Goal: Task Accomplishment & Management: Manage account settings

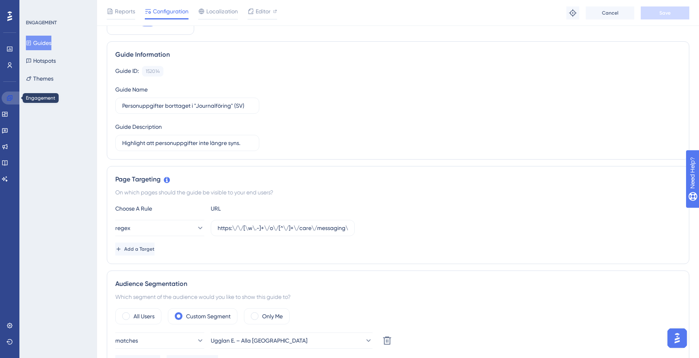
click at [16, 100] on link at bounding box center [11, 97] width 19 height 13
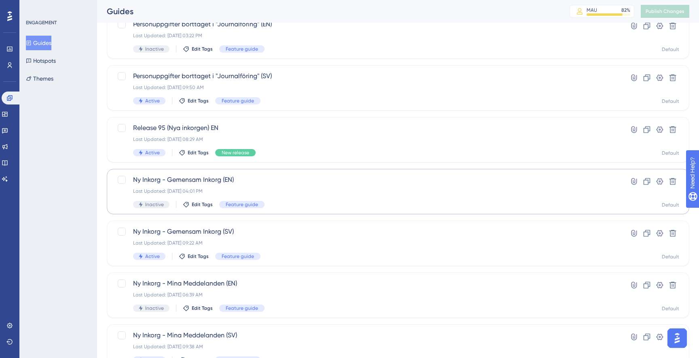
scroll to position [67, 0]
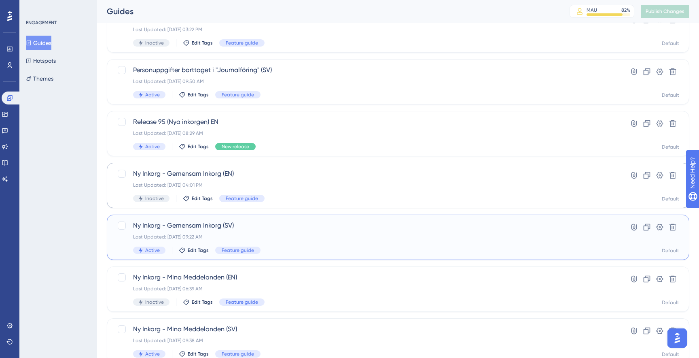
click at [289, 230] on span "Ny Inkorg - Gemensam Inkorg (SV)" at bounding box center [365, 226] width 465 height 10
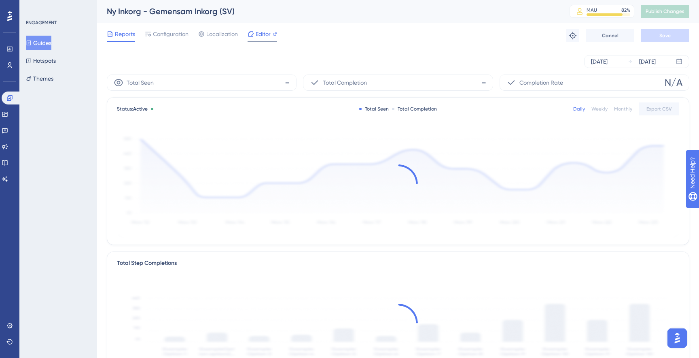
click at [267, 37] on span "Editor" at bounding box center [263, 34] width 15 height 10
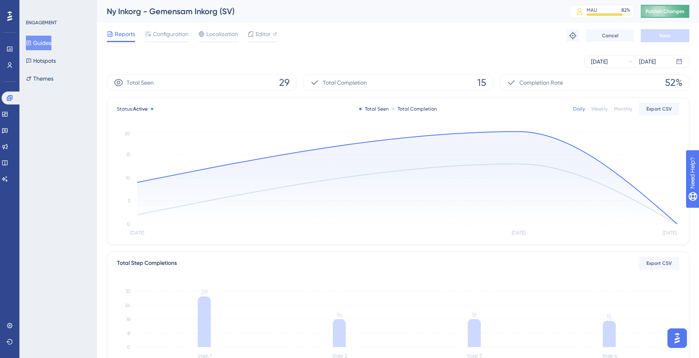
click at [666, 11] on span "Publish Changes" at bounding box center [665, 11] width 39 height 6
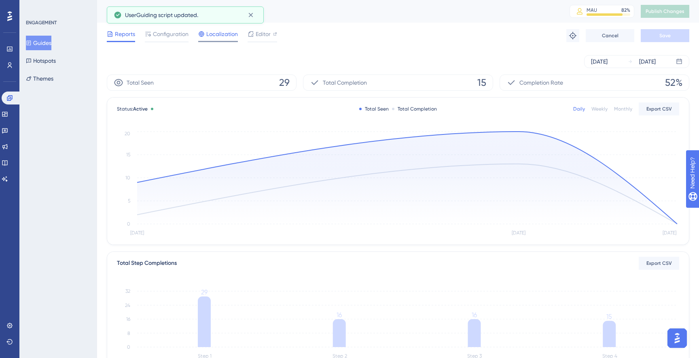
click at [215, 34] on span "Localization" at bounding box center [222, 34] width 32 height 10
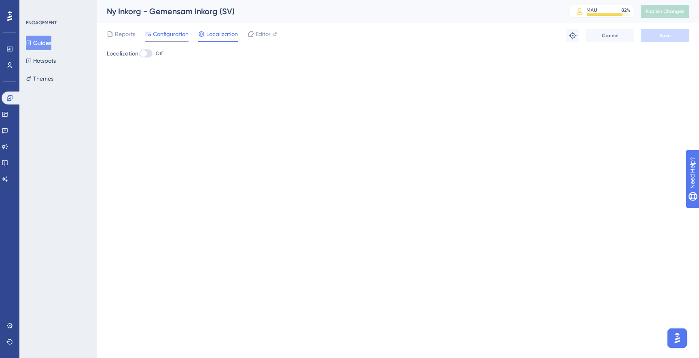
click at [172, 34] on span "Configuration" at bounding box center [171, 34] width 36 height 10
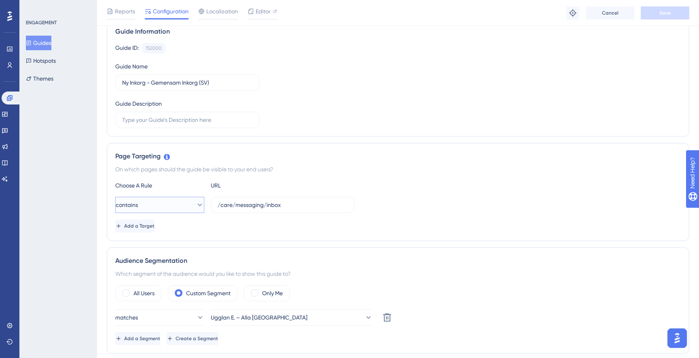
click at [189, 208] on button "contains" at bounding box center [159, 205] width 89 height 16
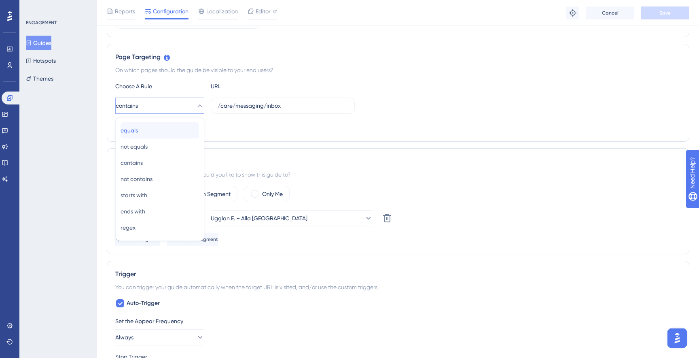
click at [172, 136] on div "equals equals" at bounding box center [160, 130] width 78 height 16
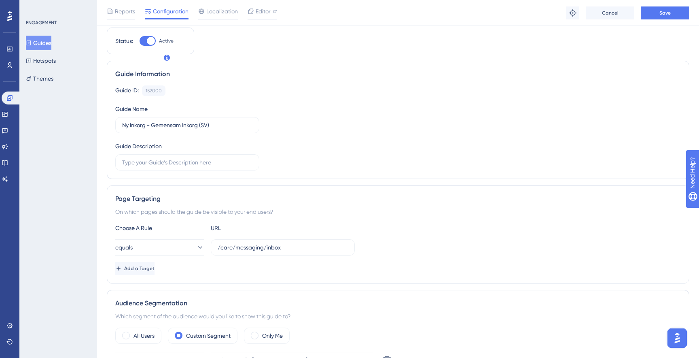
scroll to position [0, 0]
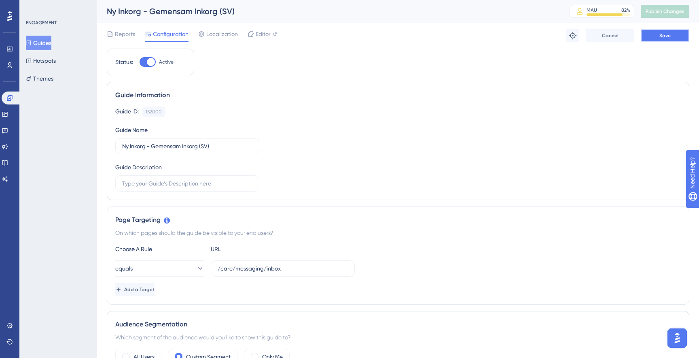
click at [673, 35] on button "Save" at bounding box center [665, 35] width 49 height 13
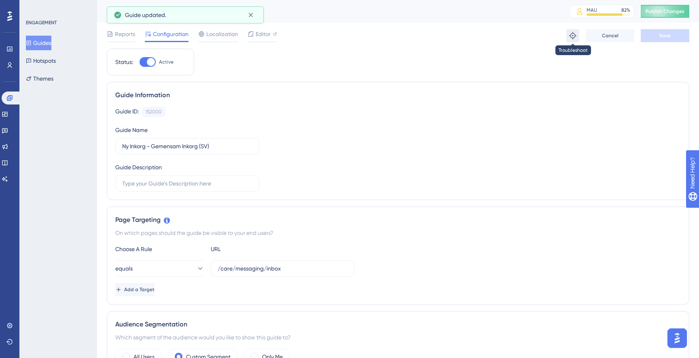
click at [570, 34] on icon at bounding box center [573, 36] width 8 height 8
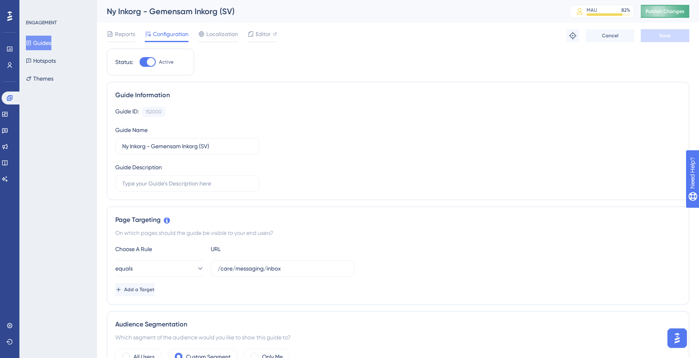
click at [665, 10] on span "Publish Changes" at bounding box center [665, 11] width 39 height 6
click at [567, 34] on button at bounding box center [572, 35] width 13 height 13
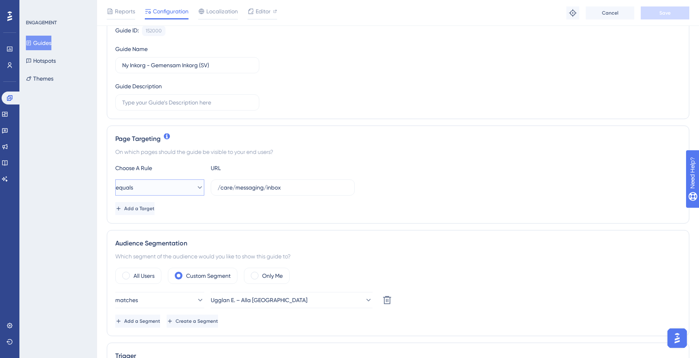
click at [133, 186] on span "equals" at bounding box center [124, 187] width 17 height 10
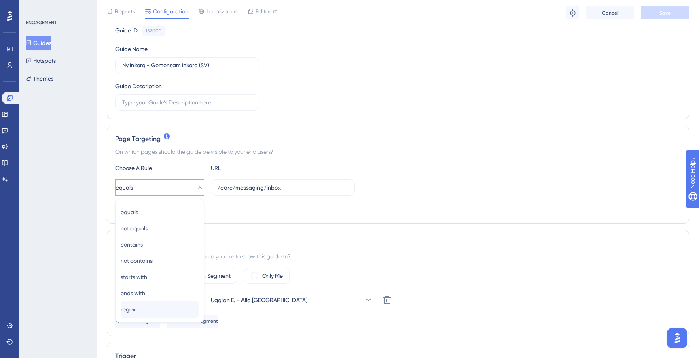
scroll to position [166, 0]
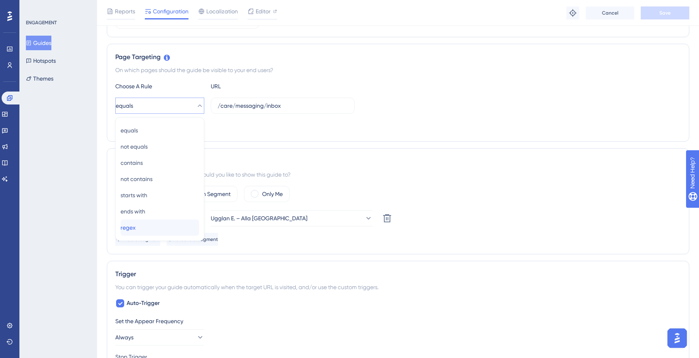
click at [146, 226] on div "regex regex" at bounding box center [160, 227] width 78 height 16
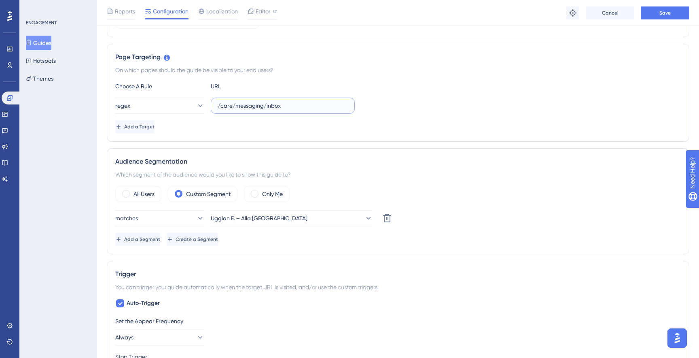
drag, startPoint x: 270, startPoint y: 106, endPoint x: 214, endPoint y: 106, distance: 56.6
click at [214, 106] on label "/care/messaging/inbox" at bounding box center [283, 106] width 144 height 16
paste input "https:\/\/[\w\.-]+\/o\/[^\/]+\/care\/messaging\/inbox(?:\/|$)"
type input "https:\/\/[\w\.-]+\/o\/[^\/]+\/care\/messaging\/inbox(?:\/|$)"
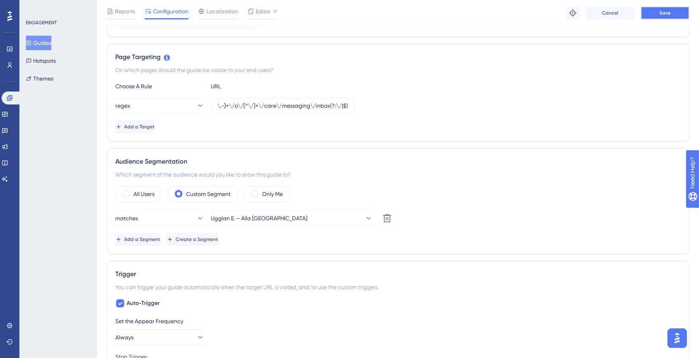
click at [669, 15] on span "Save" at bounding box center [665, 13] width 11 height 6
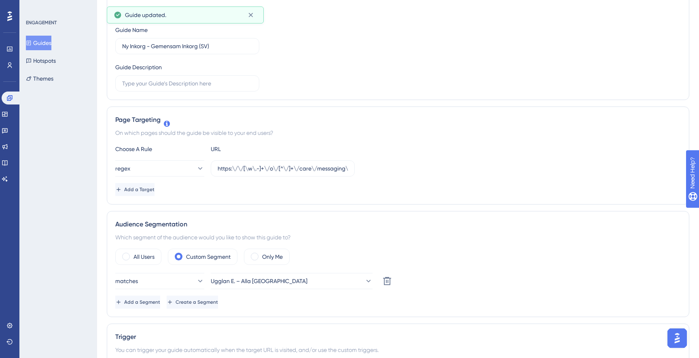
scroll to position [0, 0]
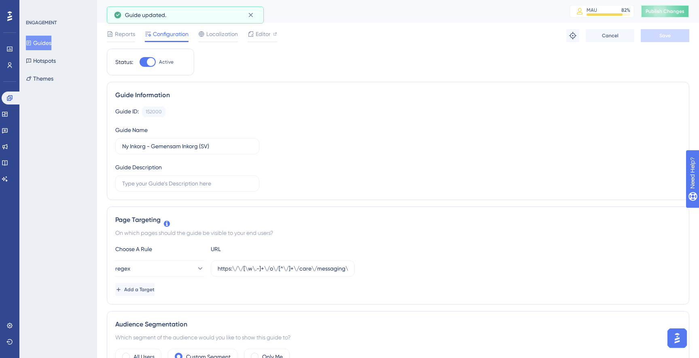
click at [668, 17] on button "Publish Changes" at bounding box center [665, 11] width 49 height 13
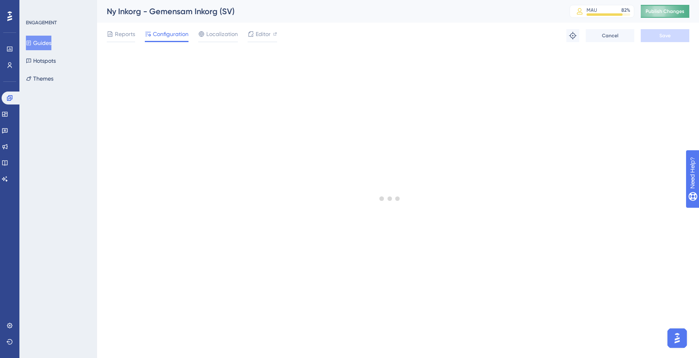
click at [671, 15] on button "Publish Changes" at bounding box center [665, 11] width 49 height 13
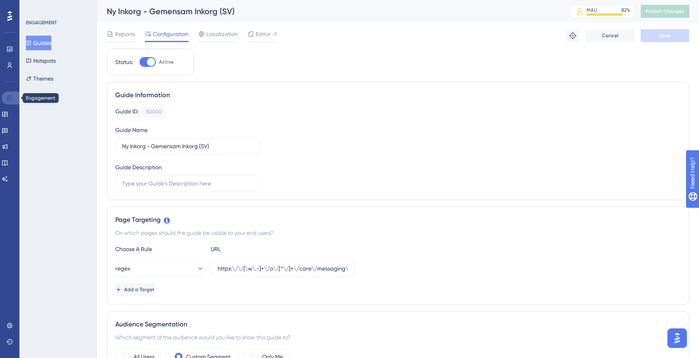
click at [8, 100] on icon at bounding box center [9, 98] width 6 height 6
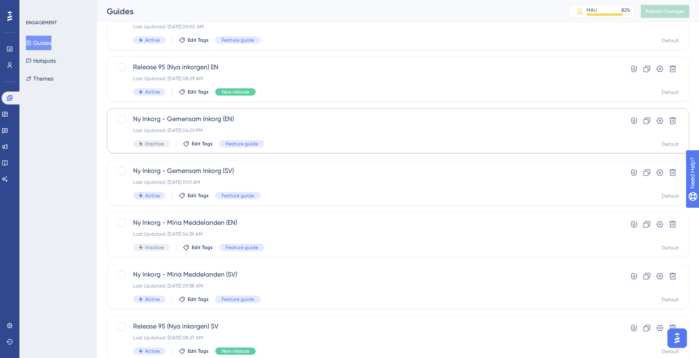
scroll to position [132, 0]
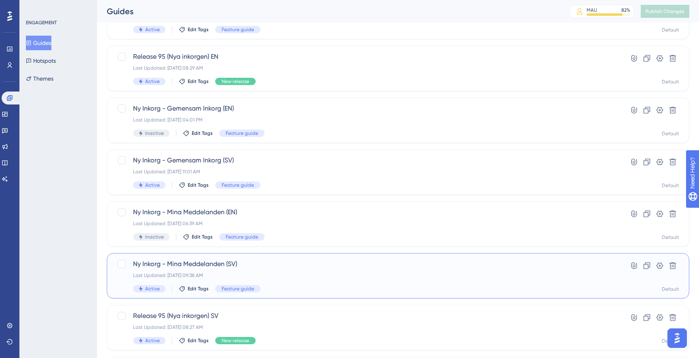
click at [330, 279] on div "Ny Inkorg - Mina Meddelanden (SV) Last Updated: Sep 18 2025, 09:38 AM Active Ed…" at bounding box center [365, 275] width 465 height 33
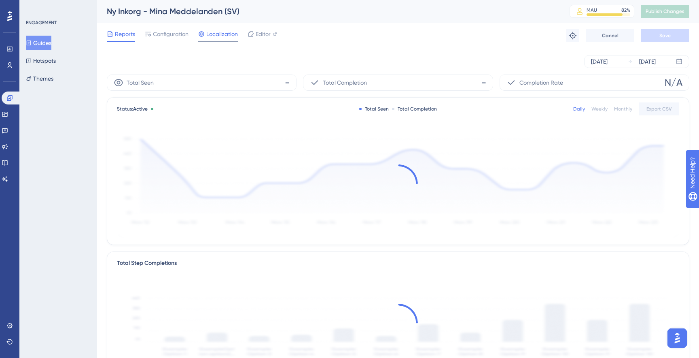
click at [218, 40] on div "Localization" at bounding box center [218, 35] width 40 height 13
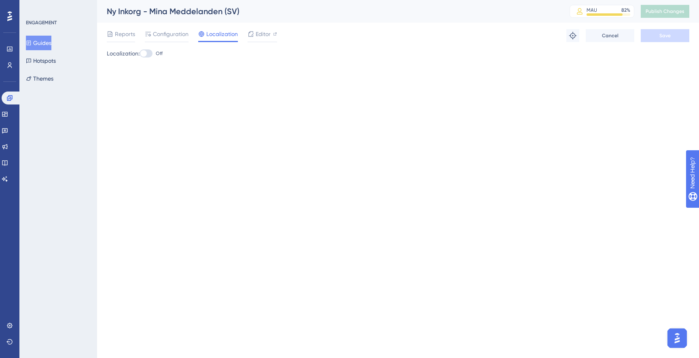
click at [169, 42] on div "Reports Configuration Localization Editor Troubleshoot Cancel Save" at bounding box center [398, 36] width 583 height 26
click at [176, 34] on span "Configuration" at bounding box center [171, 34] width 36 height 10
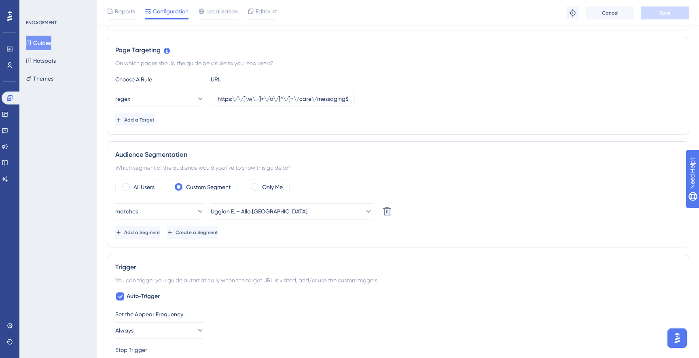
scroll to position [174, 0]
click at [9, 95] on icon at bounding box center [9, 97] width 5 height 5
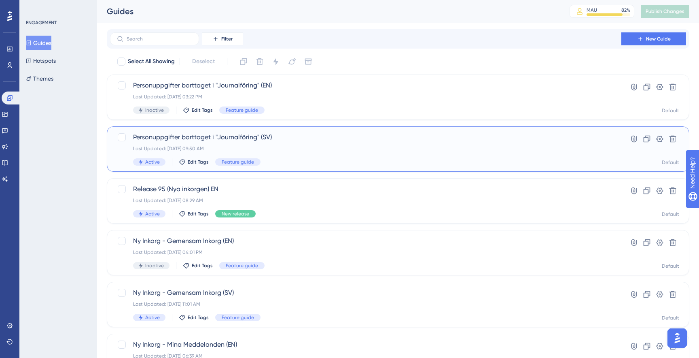
click at [301, 148] on div "Last Updated: Sep 18 2025, 09:50 AM" at bounding box center [365, 148] width 465 height 6
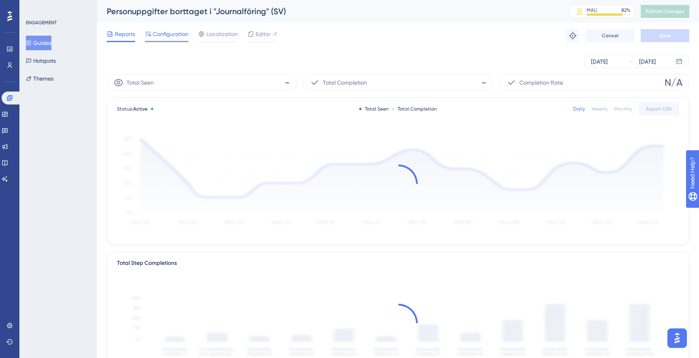
click at [181, 38] on span "Configuration" at bounding box center [171, 34] width 36 height 10
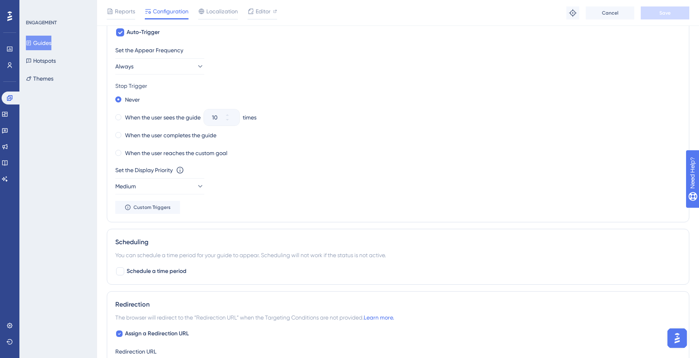
scroll to position [409, 0]
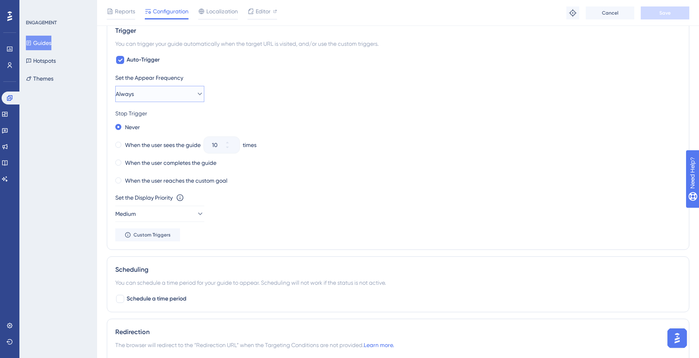
click at [134, 97] on span "Always" at bounding box center [125, 94] width 18 height 10
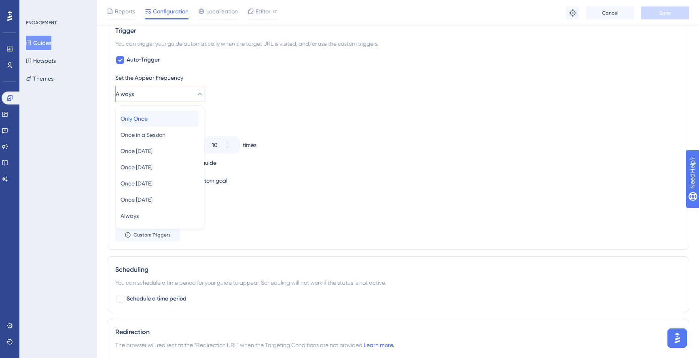
click at [140, 114] on span "Only Once" at bounding box center [134, 119] width 27 height 10
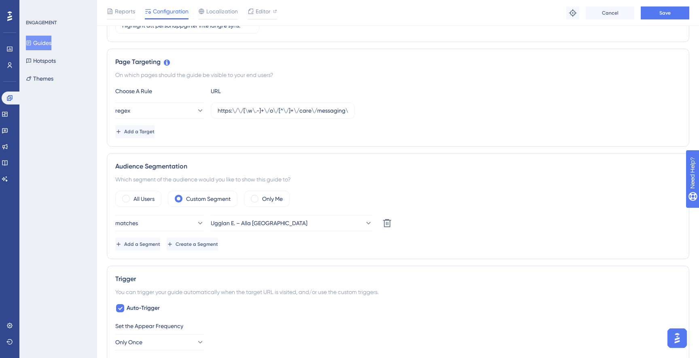
scroll to position [155, 0]
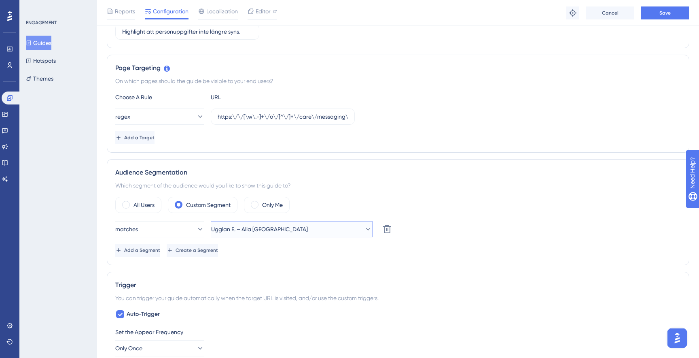
click at [233, 232] on span "Ugglan E. – Alla Sverige" at bounding box center [259, 229] width 97 height 10
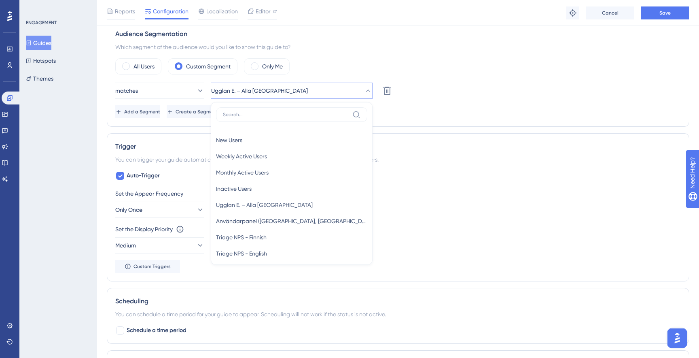
click at [482, 220] on div "Set the Appear Frequency Only Once Set the Display Priority This option will se…" at bounding box center [398, 231] width 566 height 84
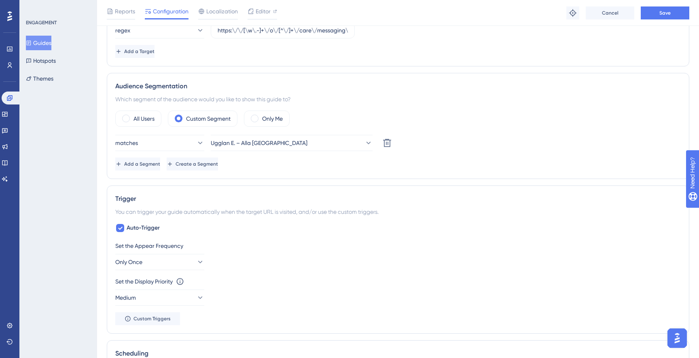
scroll to position [241, 0]
click at [261, 143] on span "Ugglan E. – Alla Sverige" at bounding box center [259, 143] width 97 height 10
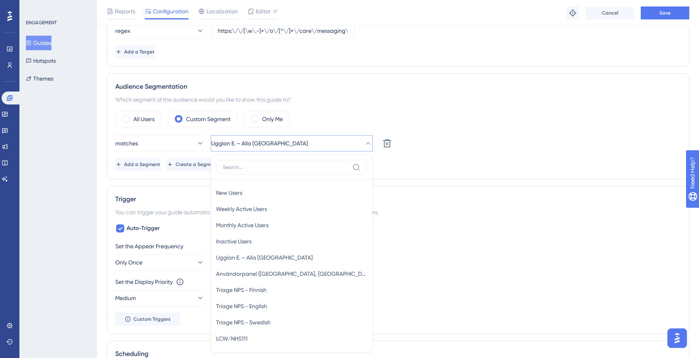
scroll to position [311, 0]
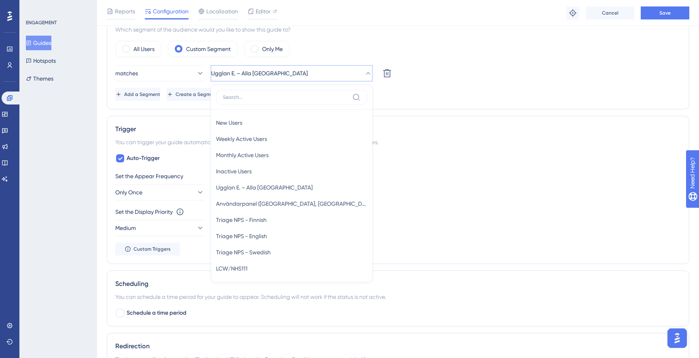
type input "s"
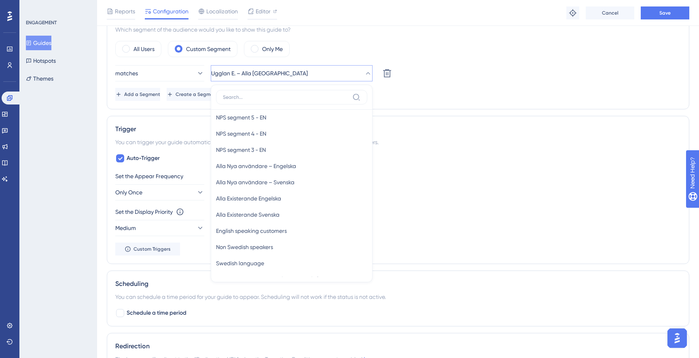
scroll to position [354, 0]
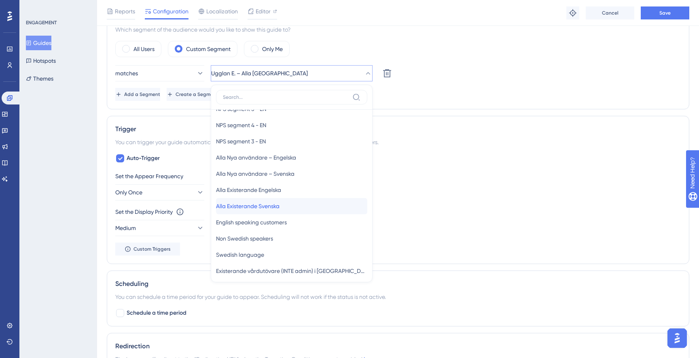
click at [257, 204] on span "Alla Existerande Svenska" at bounding box center [248, 206] width 64 height 10
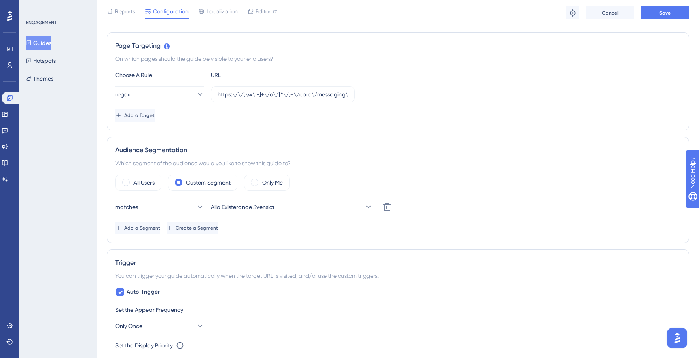
scroll to position [0, 0]
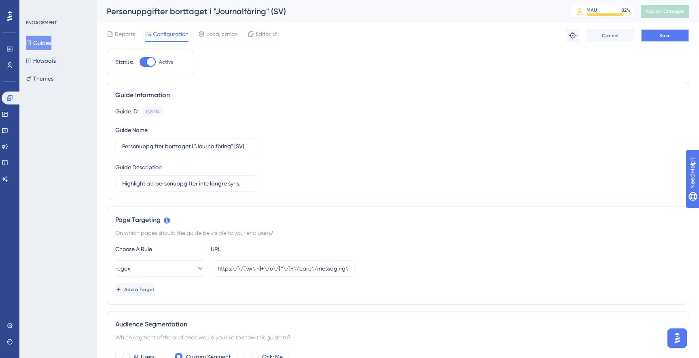
click at [652, 40] on button "Save" at bounding box center [665, 35] width 49 height 13
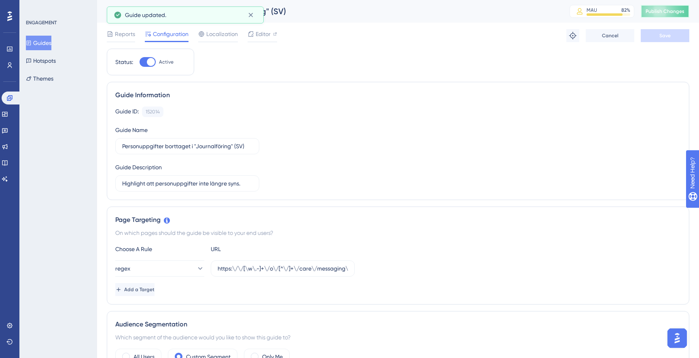
click at [660, 12] on span "Publish Changes" at bounding box center [665, 11] width 39 height 6
click at [10, 101] on icon at bounding box center [9, 98] width 6 height 6
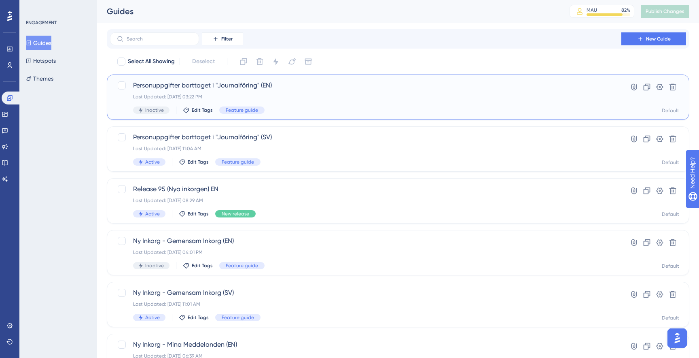
click at [314, 99] on div "Last Updated: Sep 16 2025, 03:22 PM" at bounding box center [365, 96] width 465 height 6
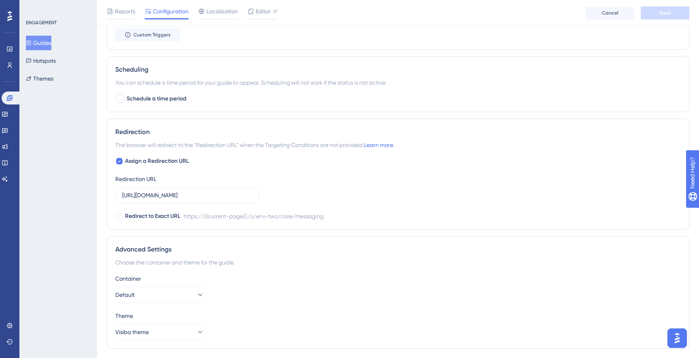
scroll to position [548, 0]
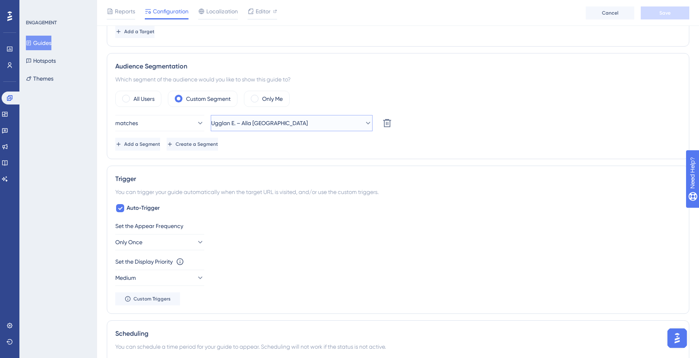
click at [235, 128] on button "Ugglan E. – Alla Sverige" at bounding box center [292, 123] width 162 height 16
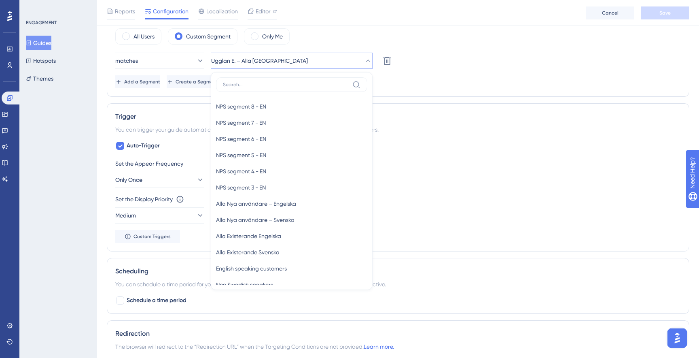
scroll to position [299, 0]
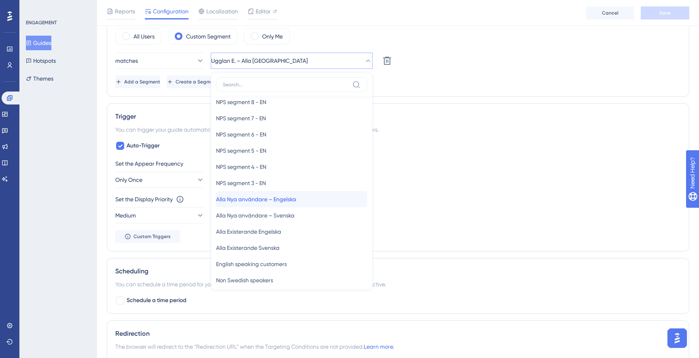
click at [316, 204] on div "Alla Nya användare – Engelska Alla Nya användare – Engelska" at bounding box center [291, 199] width 151 height 16
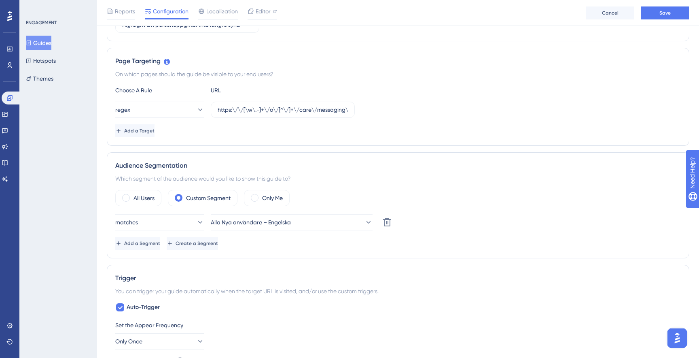
scroll to position [0, 0]
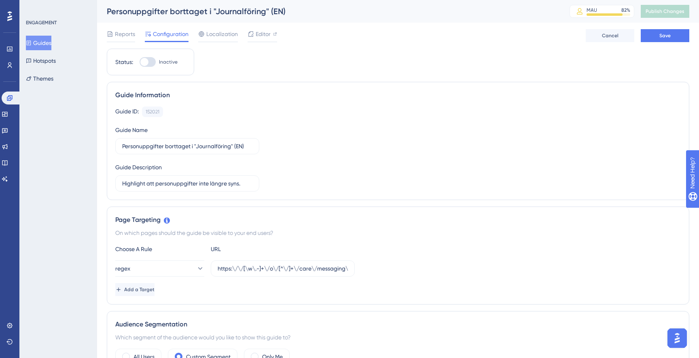
click at [147, 57] on div at bounding box center [148, 62] width 16 height 10
click at [140, 62] on input "Inactive" at bounding box center [139, 62] width 0 height 0
checkbox input "true"
click at [683, 33] on button "Save" at bounding box center [665, 35] width 49 height 13
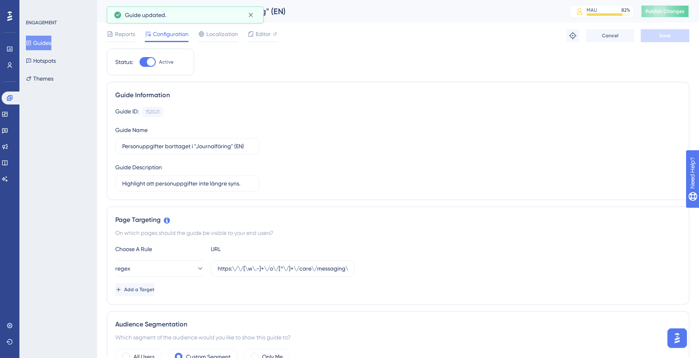
click at [675, 17] on button "Publish Changes" at bounding box center [665, 11] width 49 height 13
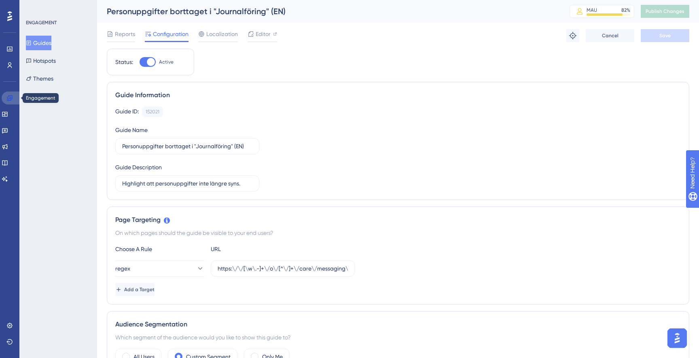
click at [8, 101] on link at bounding box center [11, 97] width 19 height 13
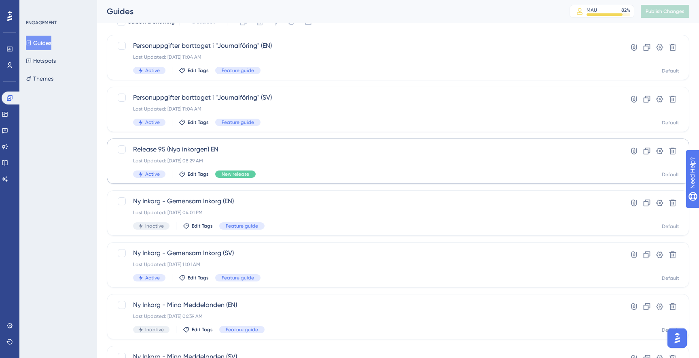
scroll to position [44, 0]
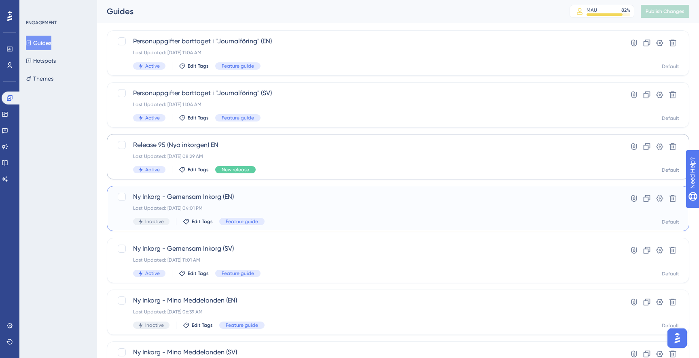
click at [258, 208] on div "Last Updated: Sep 17 2025, 04:01 PM" at bounding box center [365, 208] width 465 height 6
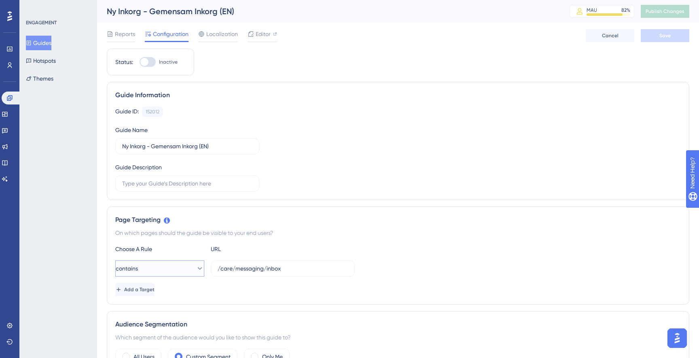
click at [182, 271] on button "contains" at bounding box center [159, 268] width 89 height 16
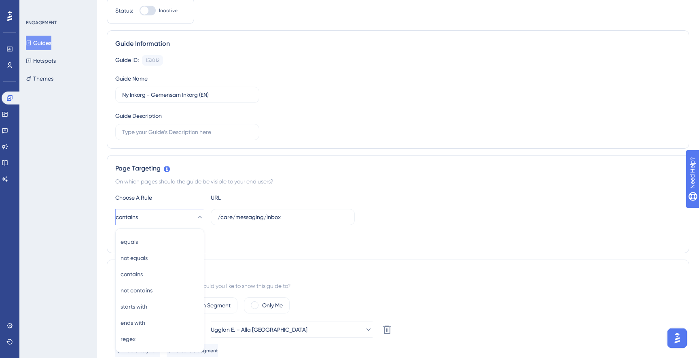
scroll to position [166, 0]
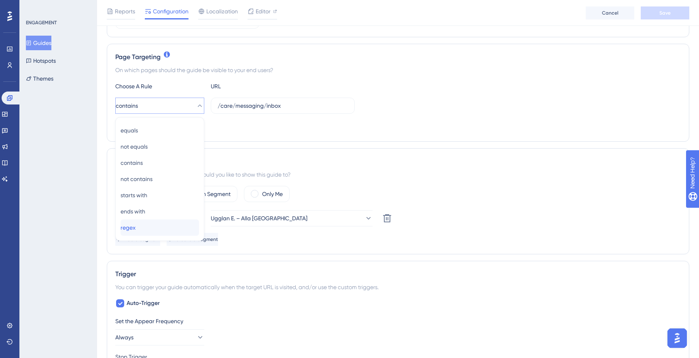
click at [155, 224] on div "regex regex" at bounding box center [160, 227] width 78 height 16
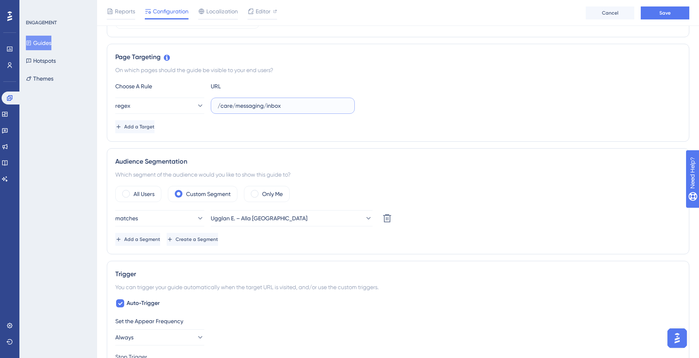
click at [238, 108] on input "/care/messaging/inbox" at bounding box center [283, 105] width 130 height 9
paste input "https:\/\/[\w\.-]+\/o\/[^\/]+\/care\/messaging\/inbox(?:\/|$)"
type input "https:\/\/[\w\.-]+\/o\/[^\/]+\/care\/messaging\/inbox(?:\/|$)"
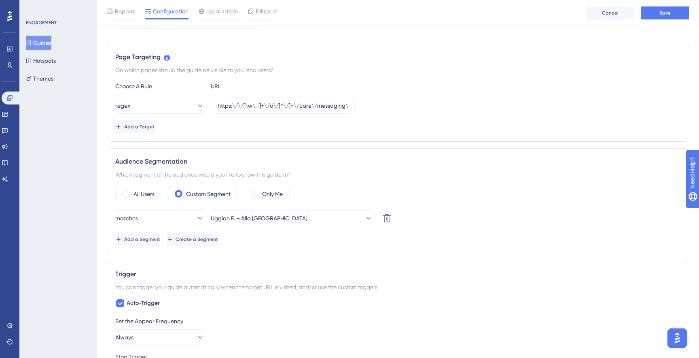
click at [511, 180] on div "Audience Segmentation Which segment of the audience would you like to show this…" at bounding box center [398, 201] width 583 height 106
click at [664, 11] on span "Save" at bounding box center [665, 13] width 11 height 6
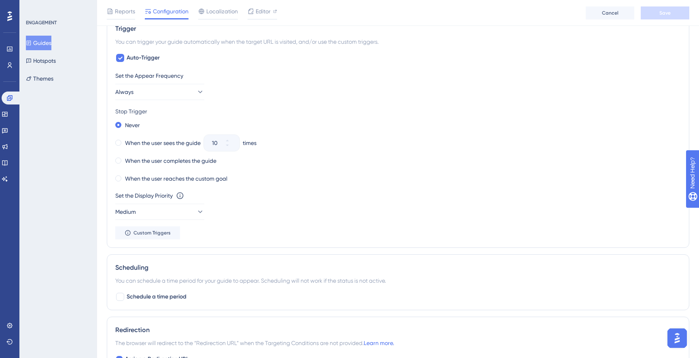
scroll to position [406, 0]
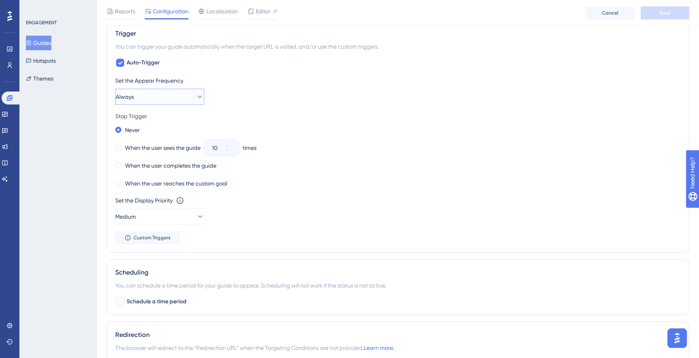
click at [150, 98] on button "Always" at bounding box center [159, 97] width 89 height 16
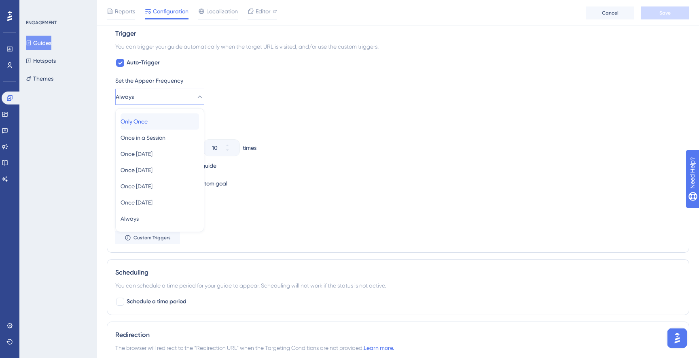
click at [148, 120] on span "Only Once" at bounding box center [134, 122] width 27 height 10
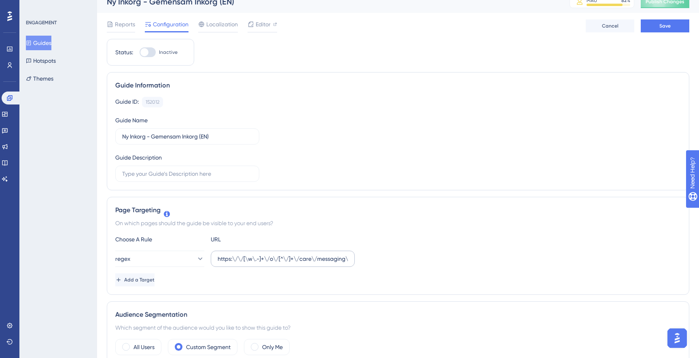
scroll to position [0, 0]
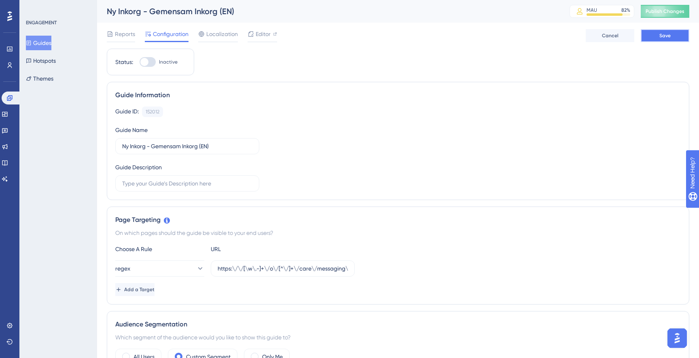
click at [645, 38] on button "Save" at bounding box center [665, 35] width 49 height 13
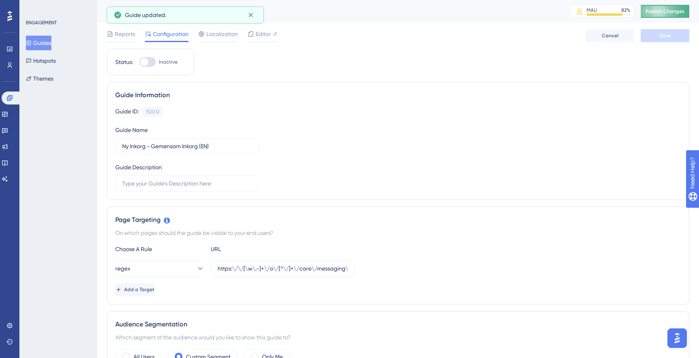
click at [653, 16] on button "Publish Changes" at bounding box center [665, 11] width 49 height 13
click at [268, 36] on span "Editor" at bounding box center [263, 34] width 15 height 10
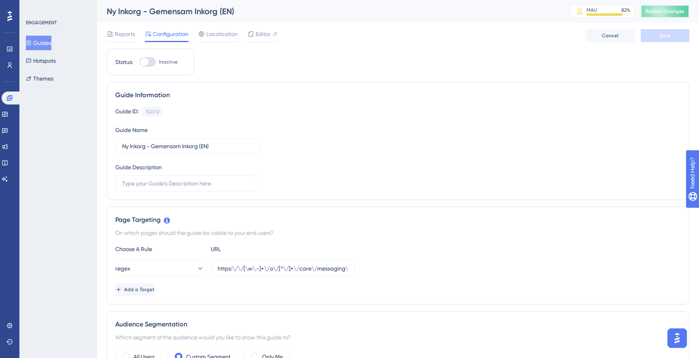
click at [666, 13] on span "Publish Changes" at bounding box center [665, 11] width 39 height 6
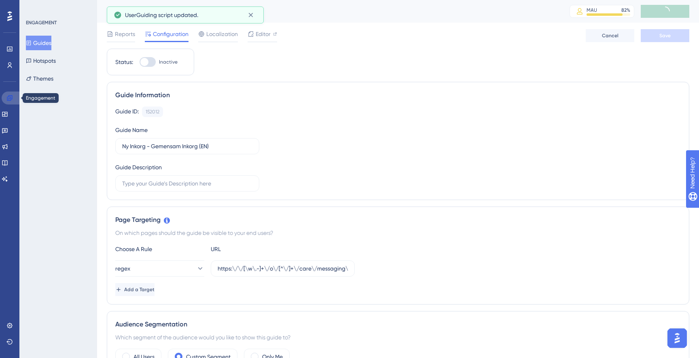
click at [8, 102] on link at bounding box center [11, 97] width 19 height 13
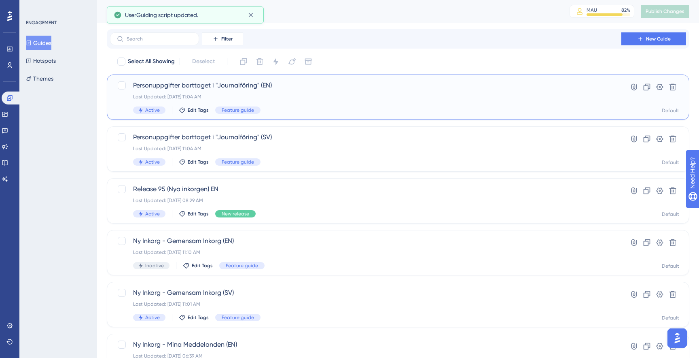
click at [293, 91] on div "Personuppgifter borttaget i "Journalföring" (EN) Last Updated: Sep 18 2025, 11:…" at bounding box center [365, 97] width 465 height 33
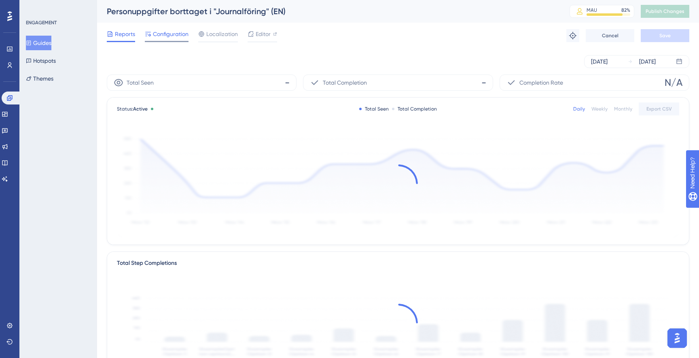
click at [177, 38] on span "Configuration" at bounding box center [171, 34] width 36 height 10
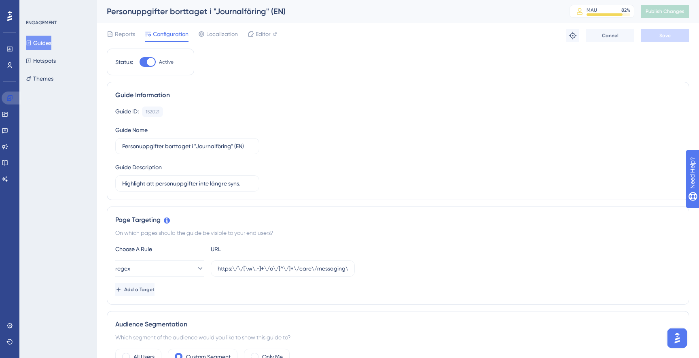
click at [12, 95] on icon at bounding box center [9, 98] width 6 height 6
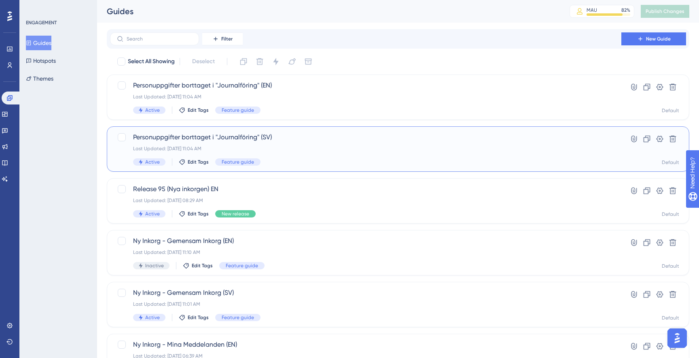
click at [274, 153] on div "Personuppgifter borttaget i "Journalföring" (SV) Last Updated: Sep 18 2025, 11:…" at bounding box center [365, 148] width 465 height 33
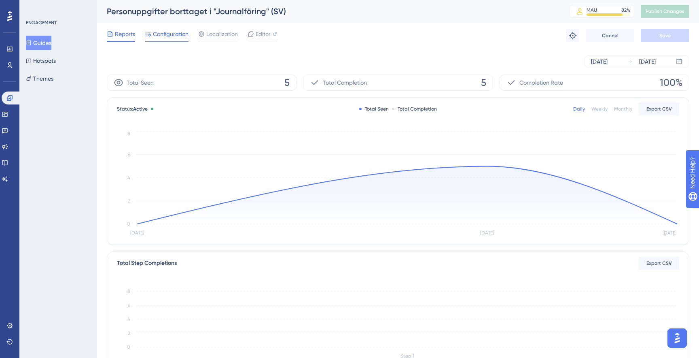
click at [176, 36] on span "Configuration" at bounding box center [171, 34] width 36 height 10
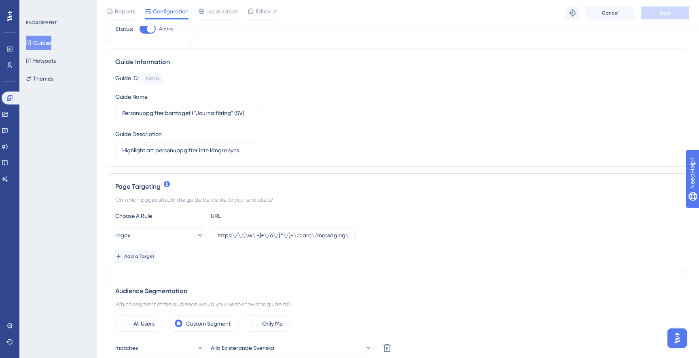
scroll to position [11, 0]
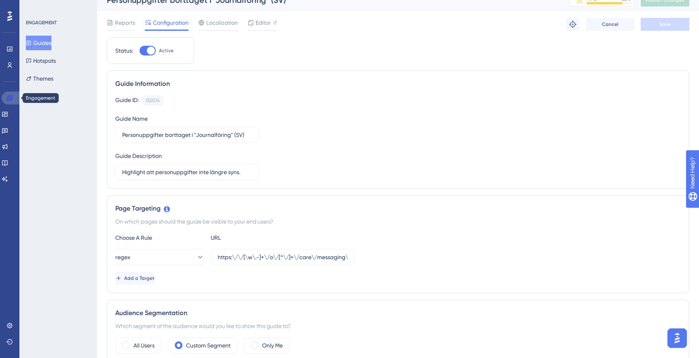
click at [12, 98] on icon at bounding box center [9, 98] width 6 height 6
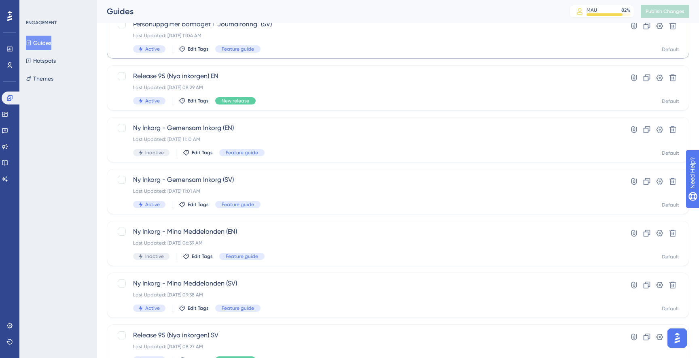
scroll to position [118, 0]
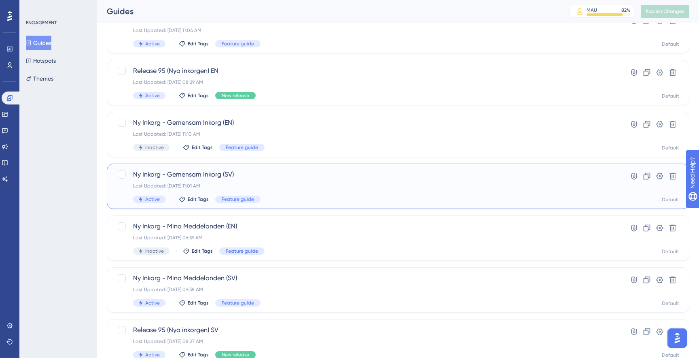
click at [279, 180] on div "Ny Inkorg - Gemensam Inkorg (SV) Last Updated: Sep 18 2025, 11:01 AM Active Edi…" at bounding box center [365, 186] width 465 height 33
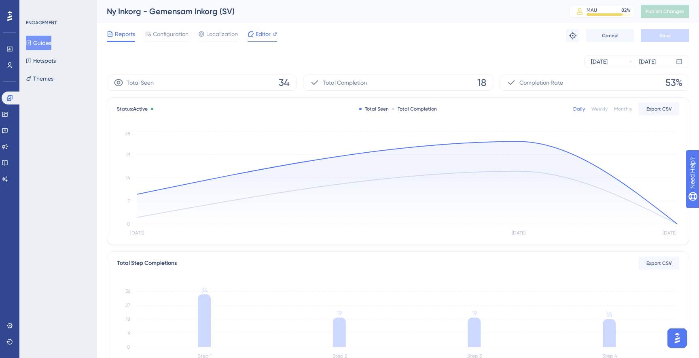
click at [256, 33] on span "Editor" at bounding box center [263, 34] width 15 height 10
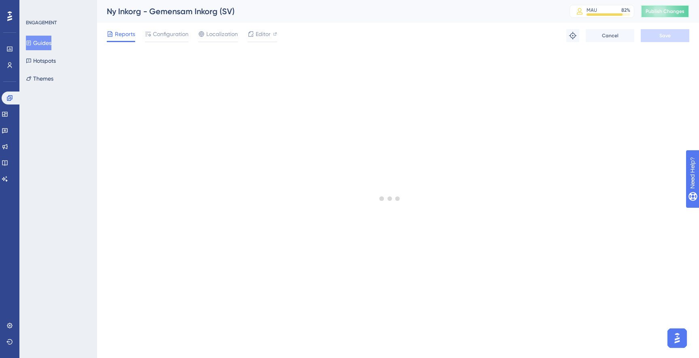
click at [669, 10] on span "Publish Changes" at bounding box center [665, 11] width 39 height 6
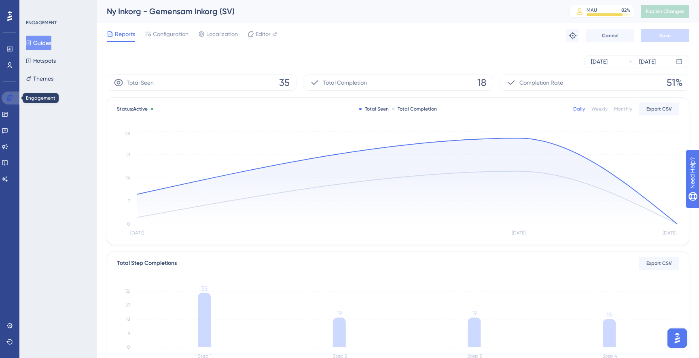
click at [12, 96] on icon at bounding box center [9, 97] width 5 height 5
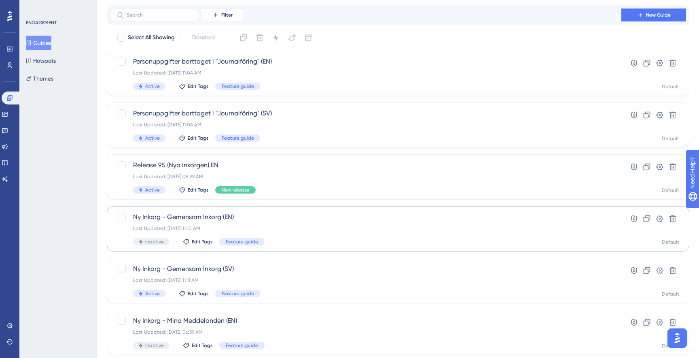
scroll to position [24, 0]
click at [313, 231] on div "Ny Inkorg - Gemensam Inkorg (EN) Last Updated: Sep 18 2025, 11:10 AM Inactive E…" at bounding box center [365, 228] width 465 height 33
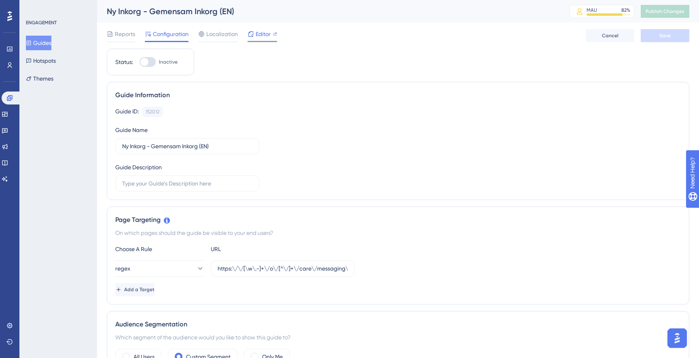
click at [252, 39] on div "Editor" at bounding box center [263, 35] width 30 height 13
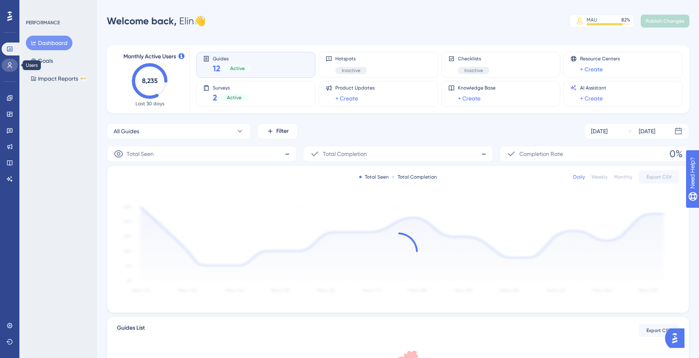
click at [14, 66] on link at bounding box center [10, 65] width 16 height 13
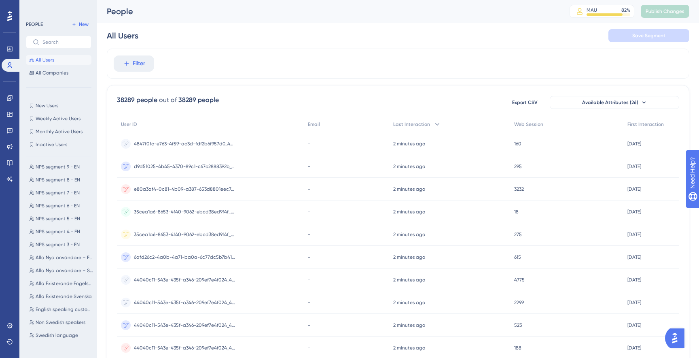
scroll to position [173, 0]
click at [68, 296] on span "Alla Existerande Svenska" at bounding box center [64, 295] width 56 height 6
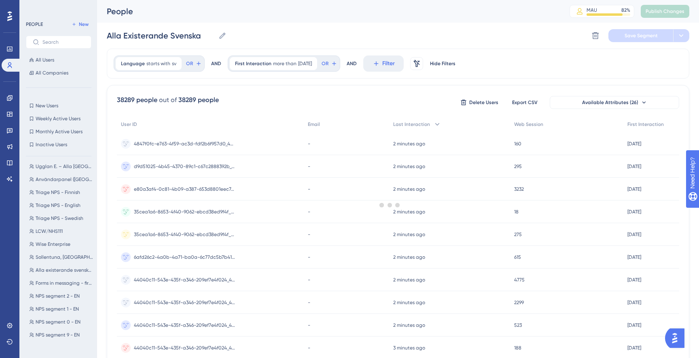
scroll to position [0, 0]
